Goal: Navigation & Orientation: Find specific page/section

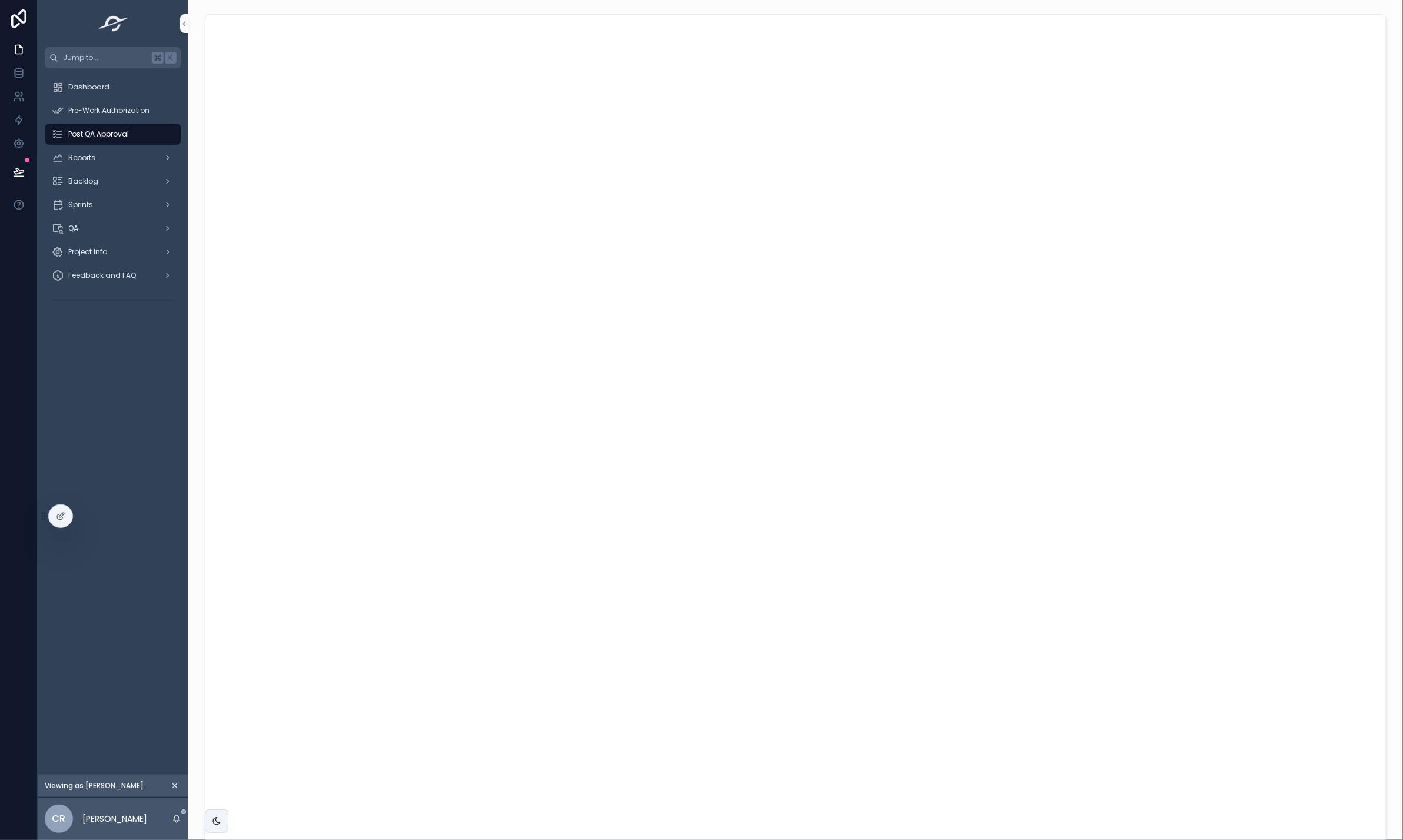
click at [92, 85] on span "Dashboard" at bounding box center [89, 87] width 41 height 9
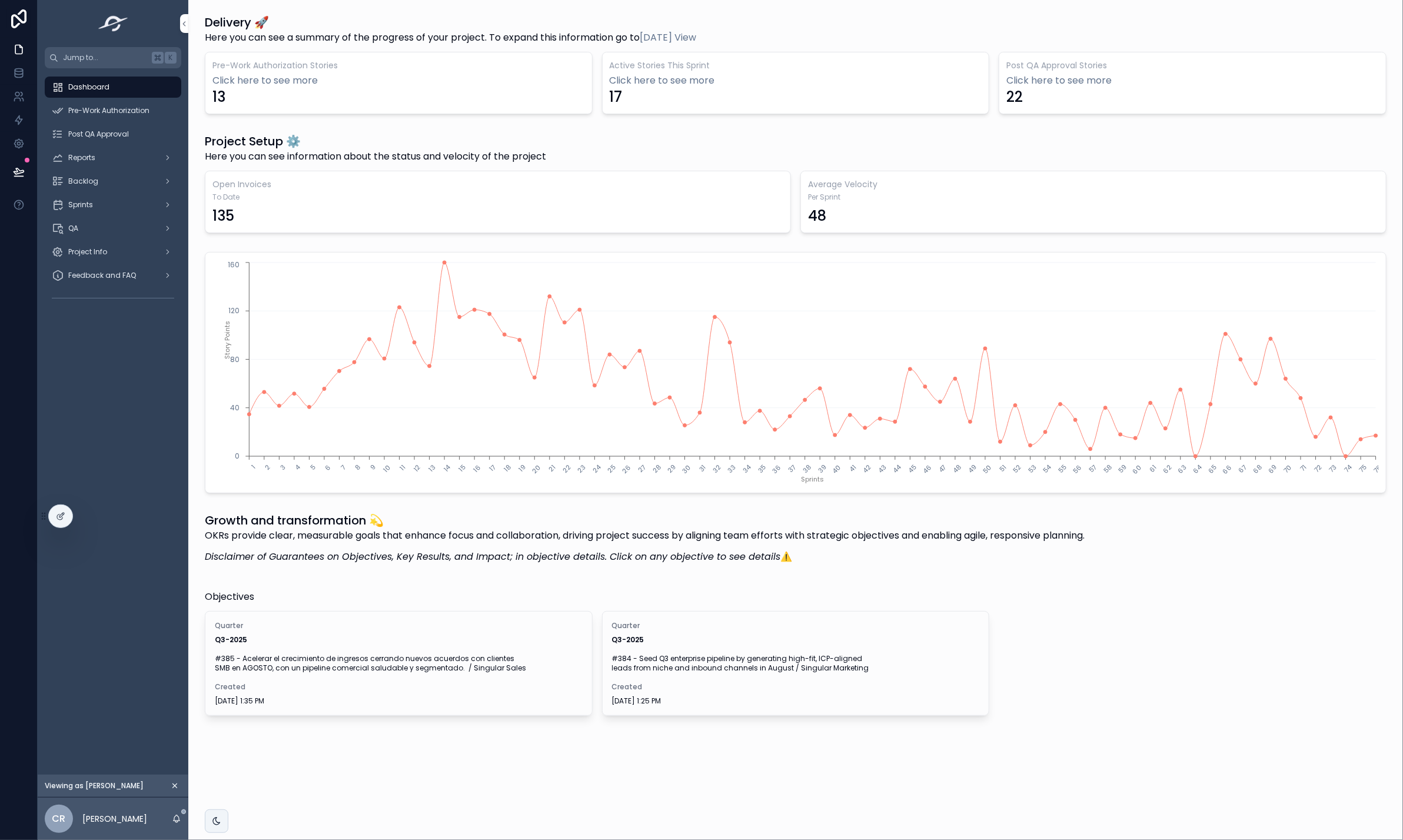
click at [100, 113] on span "Pre-Work Authorization" at bounding box center [109, 110] width 81 height 9
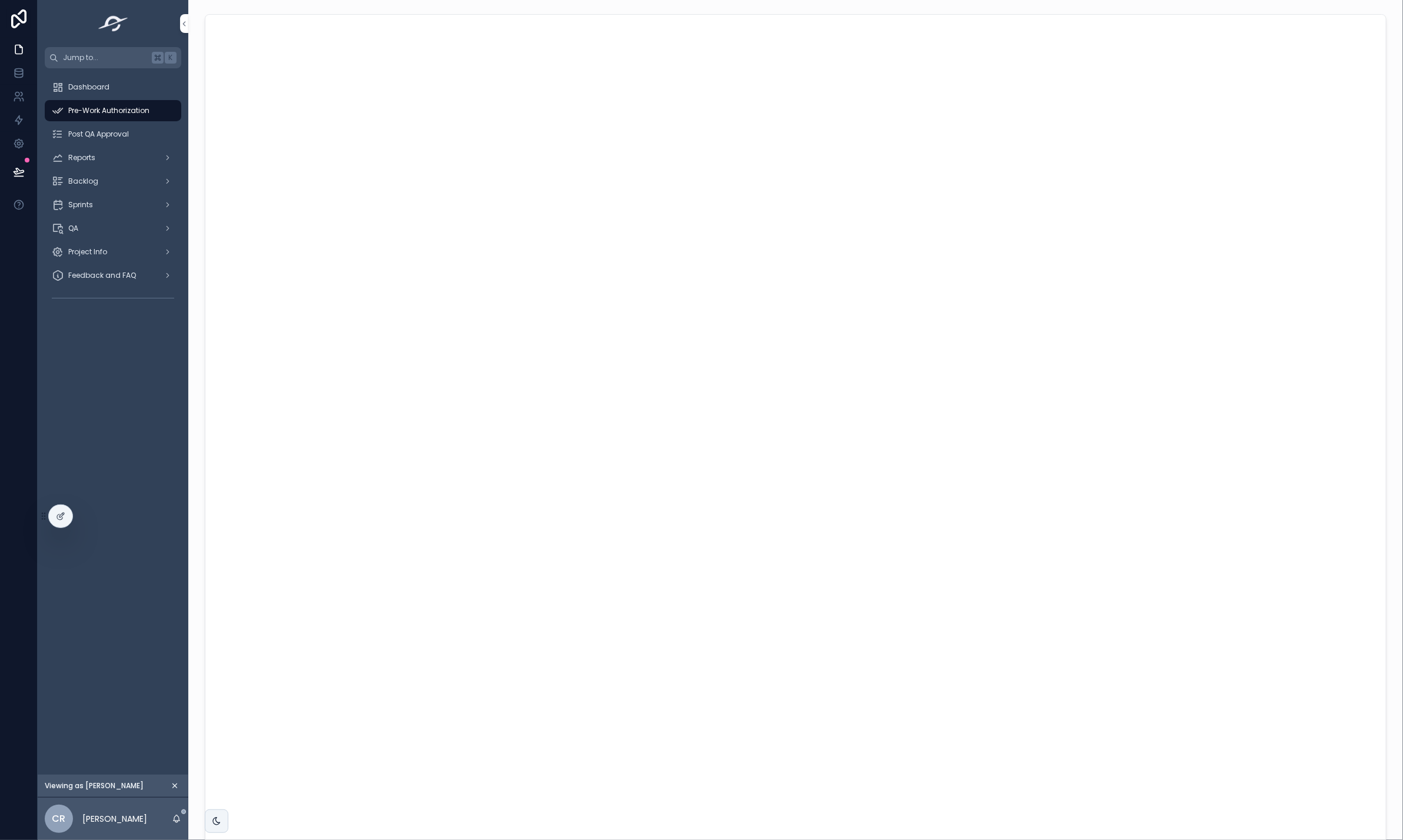
click at [110, 160] on div "Reports" at bounding box center [113, 157] width 123 height 19
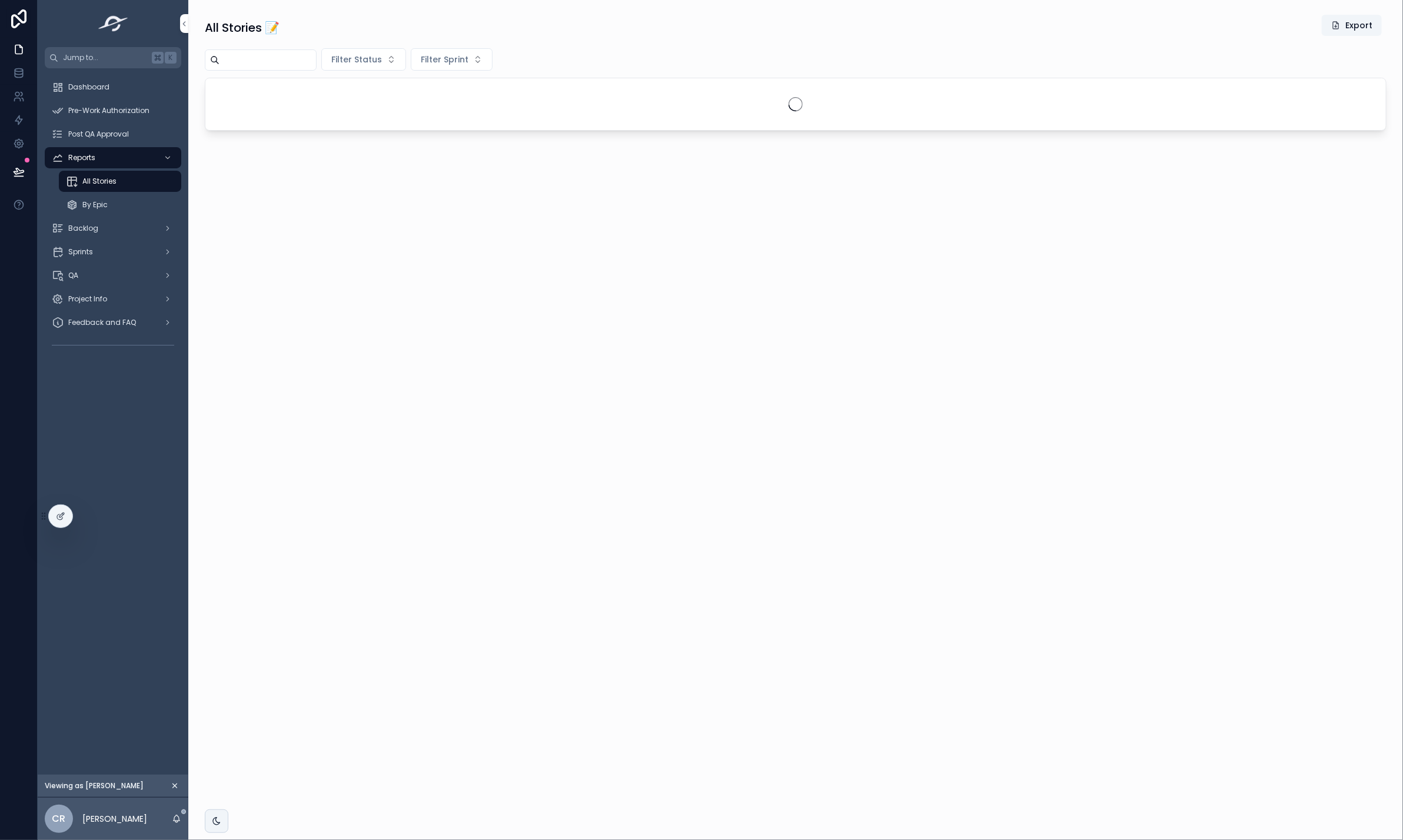
click at [108, 199] on div "By Epic" at bounding box center [120, 204] width 108 height 19
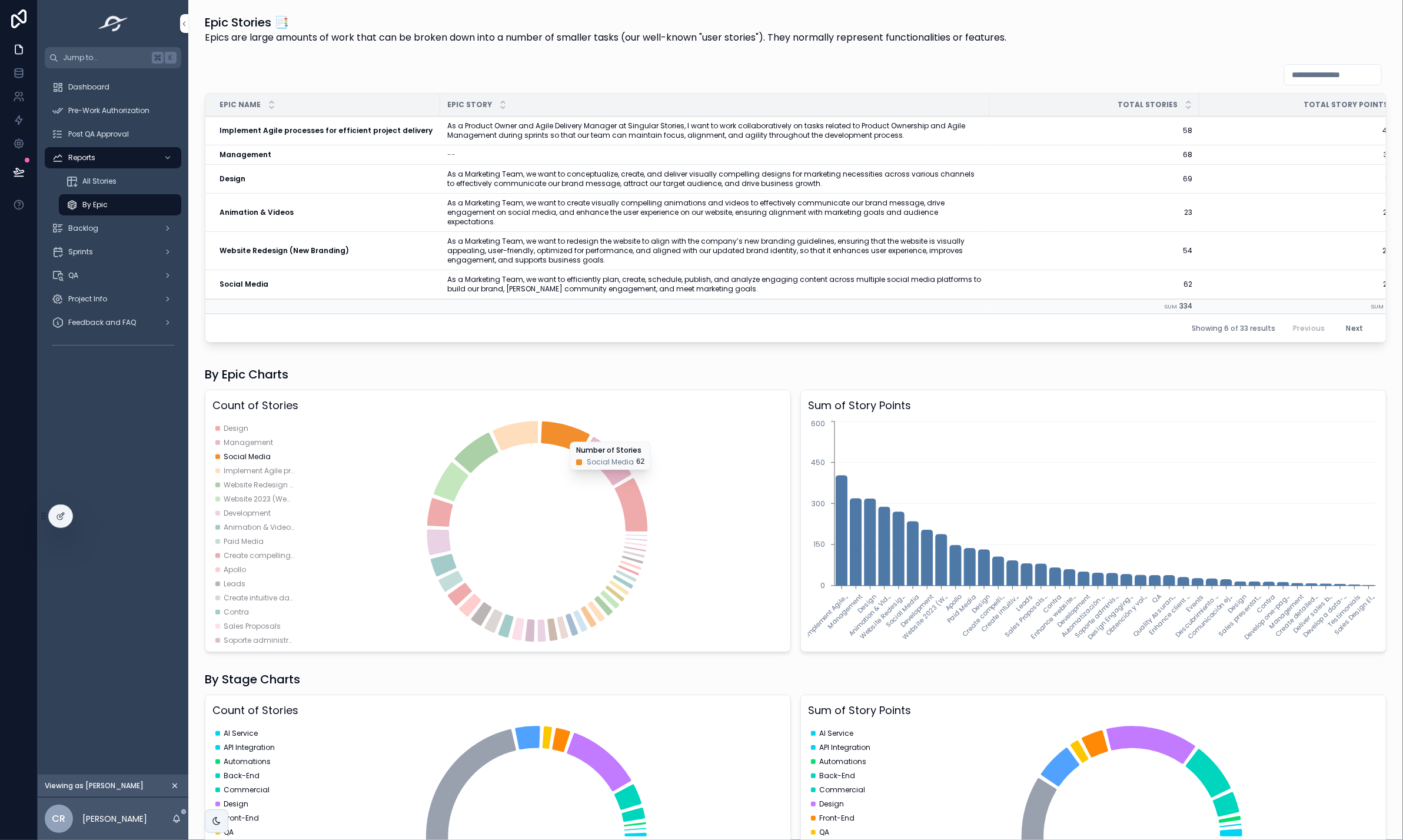
click at [104, 73] on div "Dashboard Pre-Work Authorization Post QA Approval Reports All Stories By Epic B…" at bounding box center [113, 219] width 150 height 301
click at [106, 83] on span "Dashboard" at bounding box center [89, 87] width 41 height 9
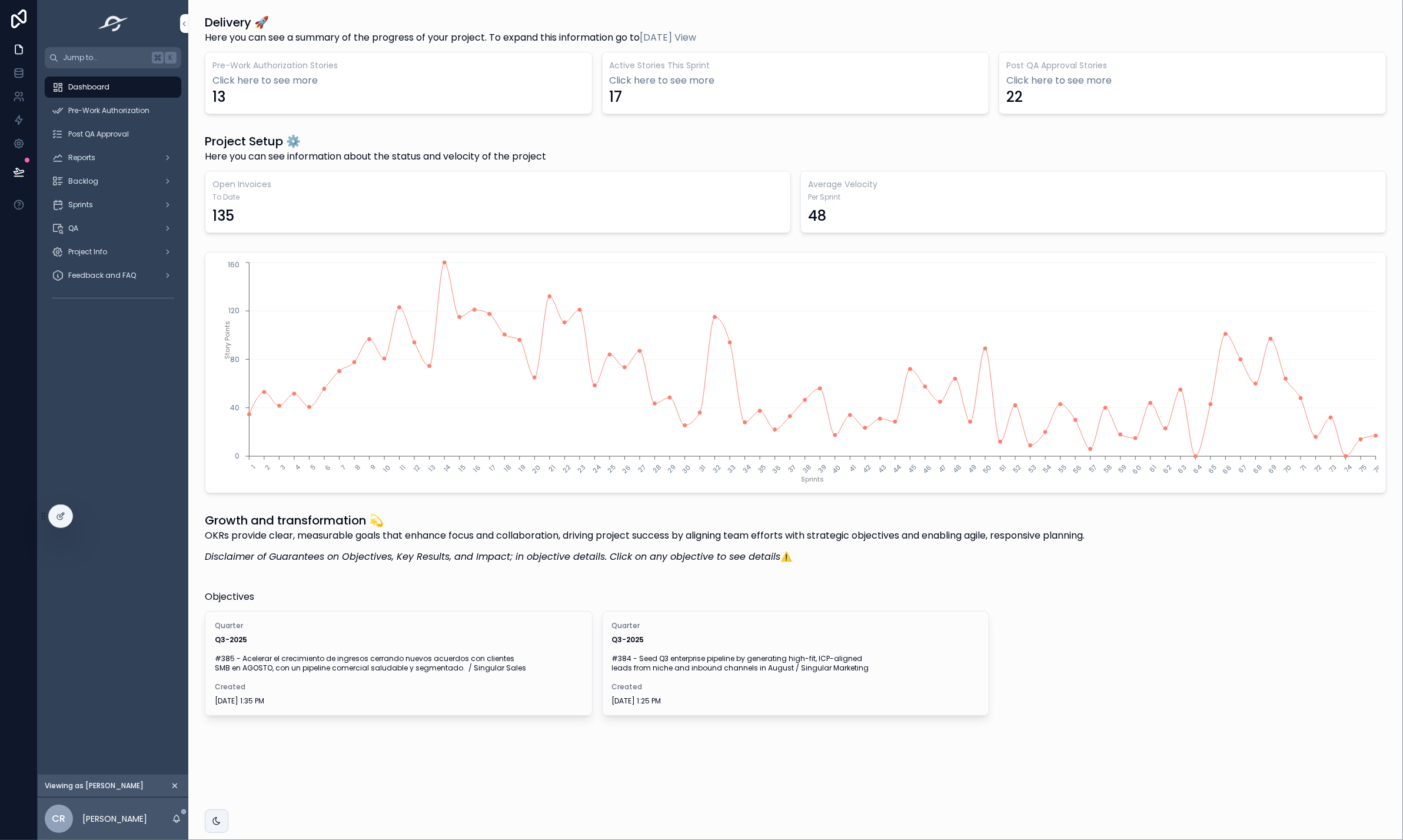
click at [115, 111] on span "Pre-Work Authorization" at bounding box center [109, 110] width 81 height 9
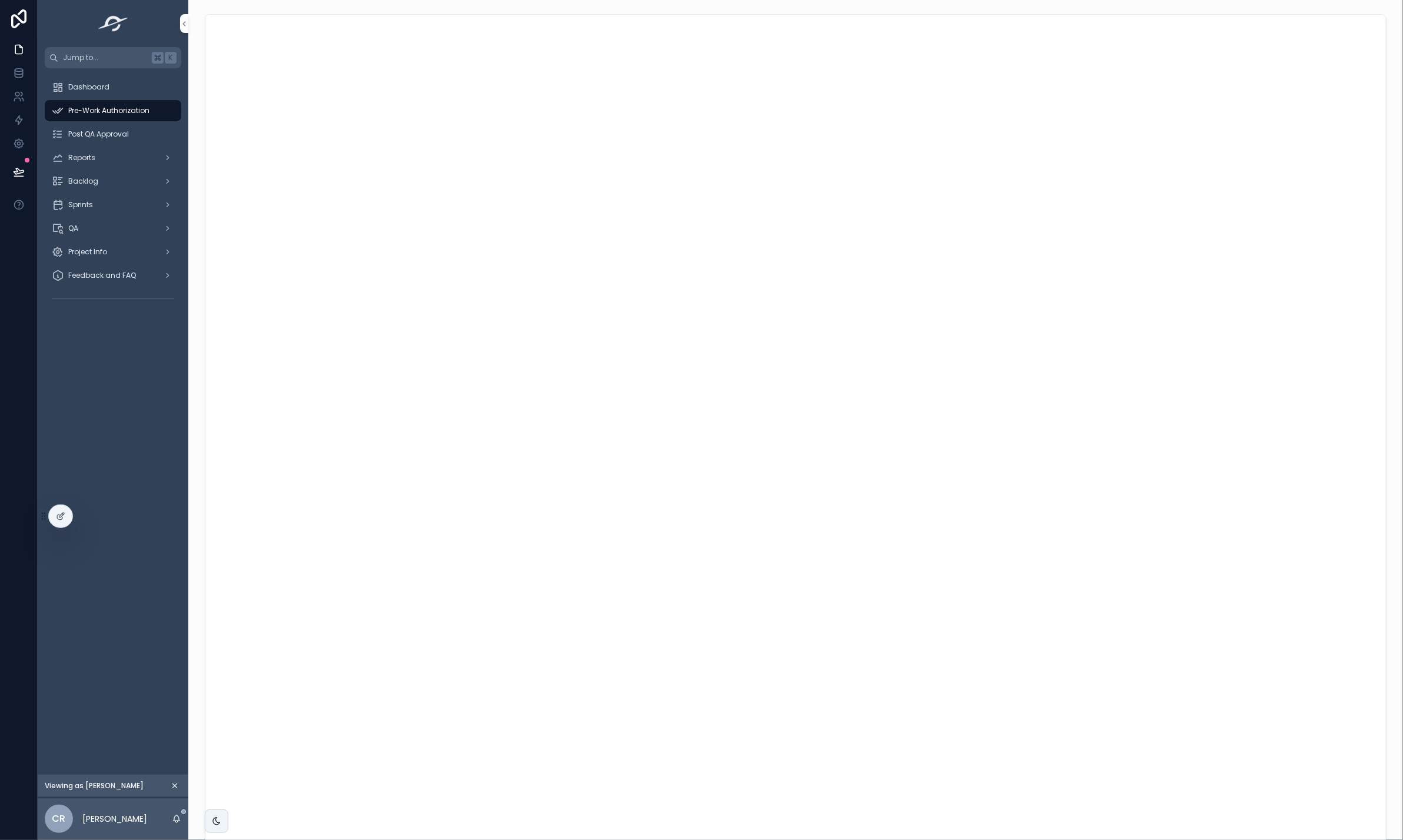
click at [114, 131] on span "Post QA Approval" at bounding box center [98, 134] width 61 height 9
